Goal: Find specific page/section: Find specific page/section

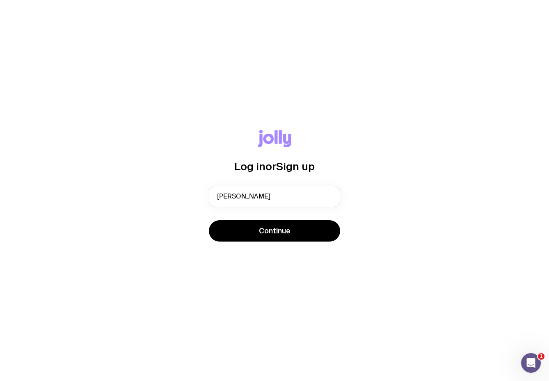
type input "[PERSON_NAME][EMAIL_ADDRESS][DOMAIN_NAME]"
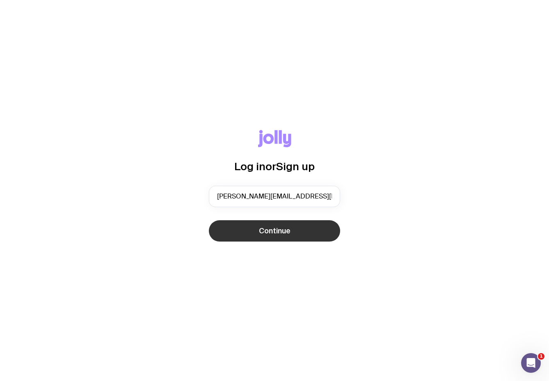
click at [282, 231] on span "Continue" at bounding box center [275, 231] width 32 height 10
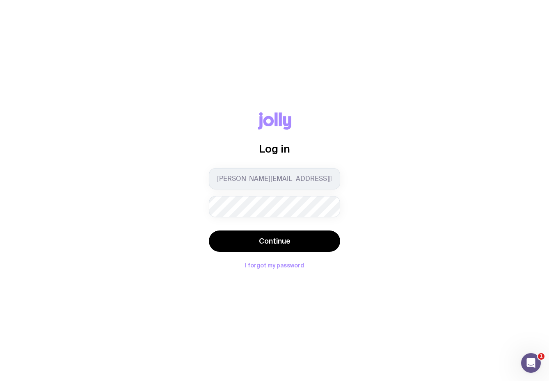
click at [292, 254] on div "Log in [PERSON_NAME][EMAIL_ADDRESS][DOMAIN_NAME] Continue I forgot my password" at bounding box center [274, 190] width 131 height 156
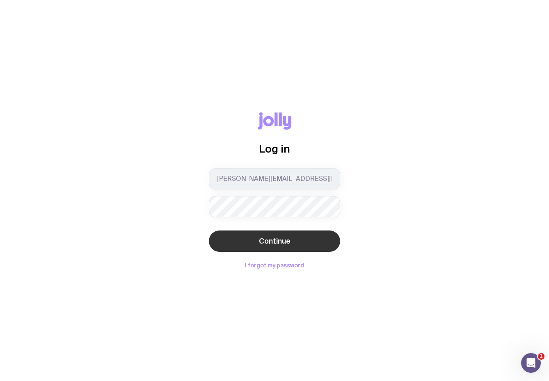
click at [290, 241] on button "Continue" at bounding box center [274, 241] width 131 height 21
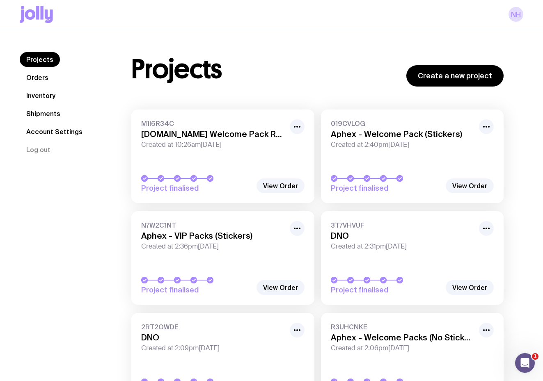
click at [44, 91] on link "Inventory" at bounding box center [41, 95] width 42 height 15
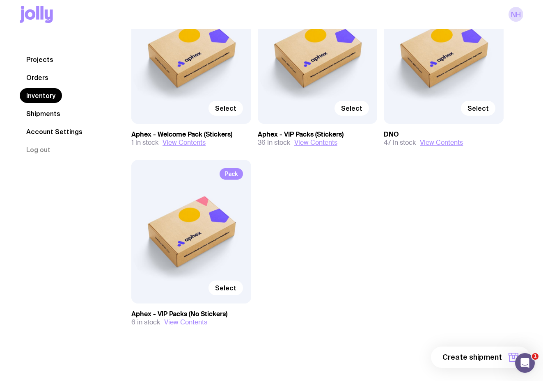
scroll to position [150, 0]
